Goal: Transaction & Acquisition: Book appointment/travel/reservation

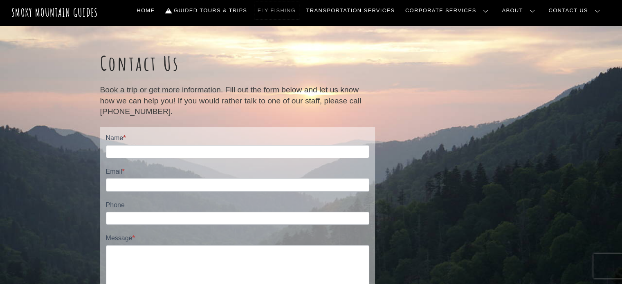
click at [299, 13] on link "Fly Fishing" at bounding box center [276, 10] width 45 height 17
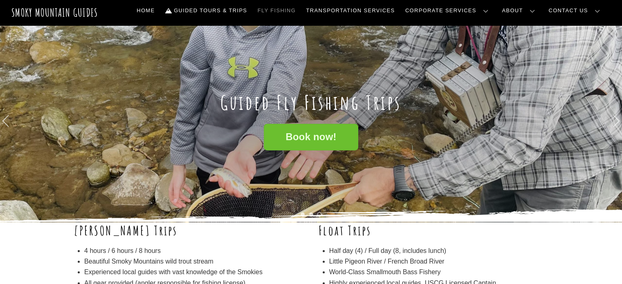
click at [308, 145] on link "Book now!" at bounding box center [311, 137] width 94 height 27
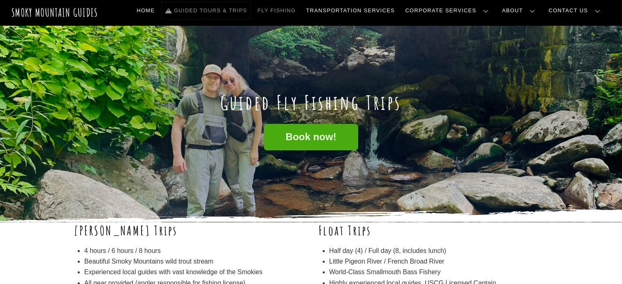
click at [250, 13] on link "Guided Tours & Trips" at bounding box center [206, 10] width 88 height 17
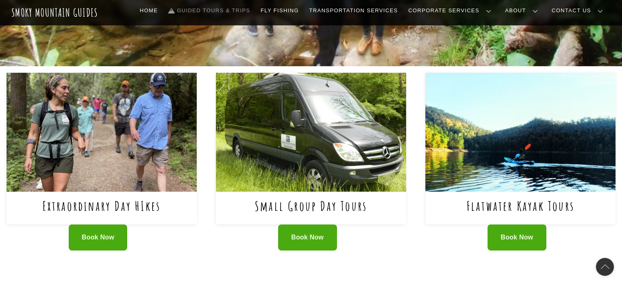
scroll to position [286, 0]
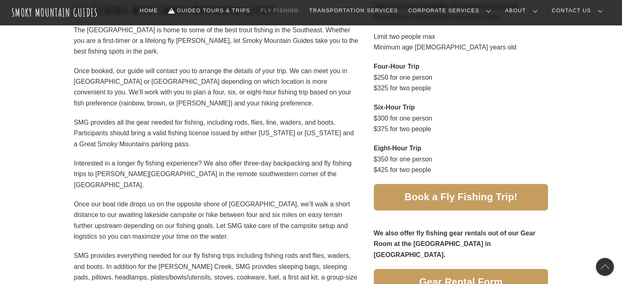
scroll to position [409, 0]
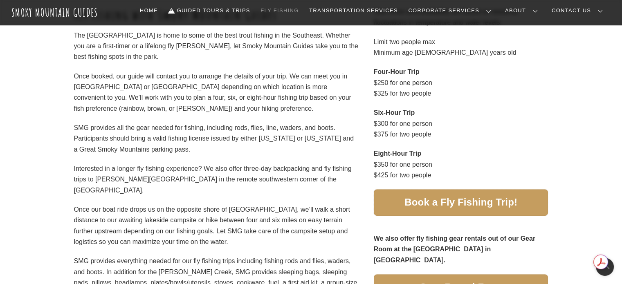
click at [456, 209] on link "Book a Fly Fishing Trip!" at bounding box center [461, 202] width 175 height 27
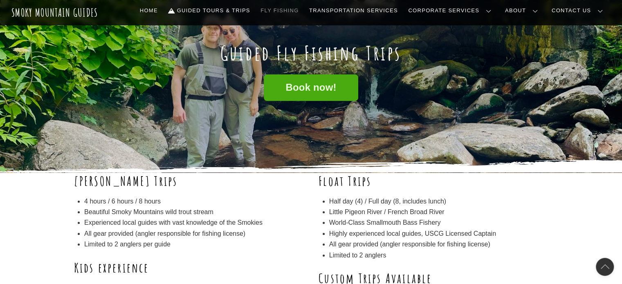
scroll to position [41, 0]
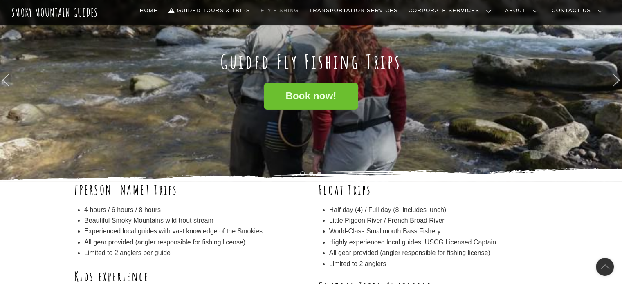
click at [346, 101] on link "Book now!" at bounding box center [311, 96] width 94 height 27
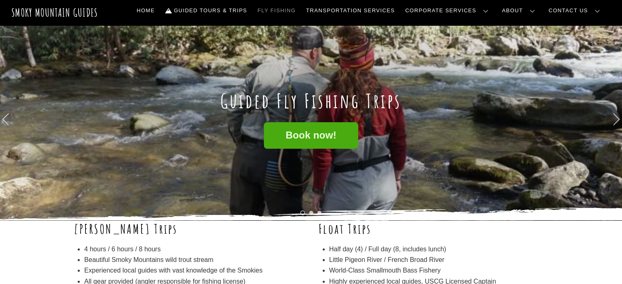
scroll to position [0, 0]
